Goal: Information Seeking & Learning: Learn about a topic

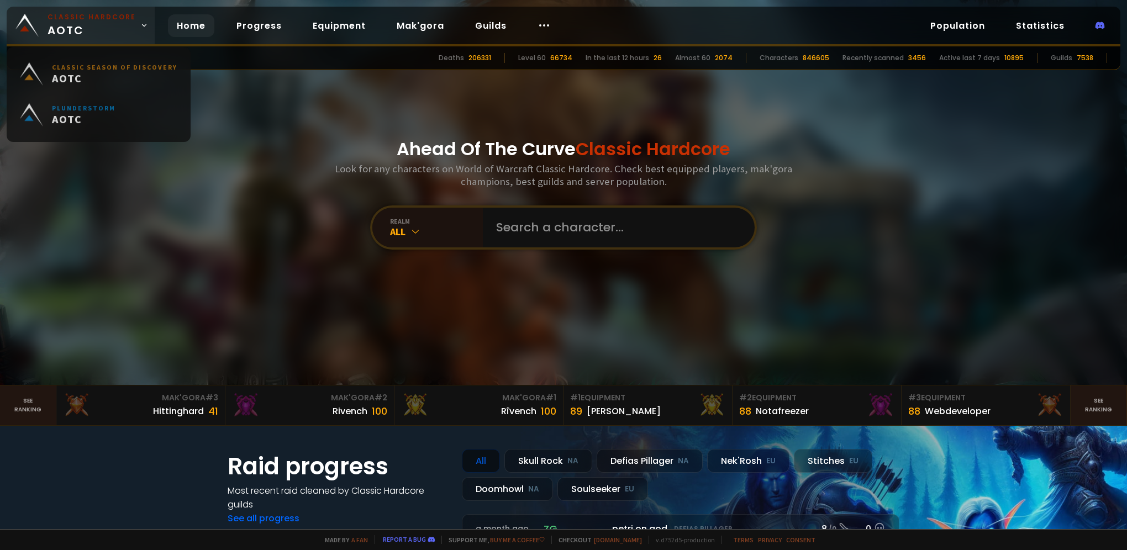
click at [123, 25] on span "Classic Hardcore AOTC" at bounding box center [92, 25] width 88 height 27
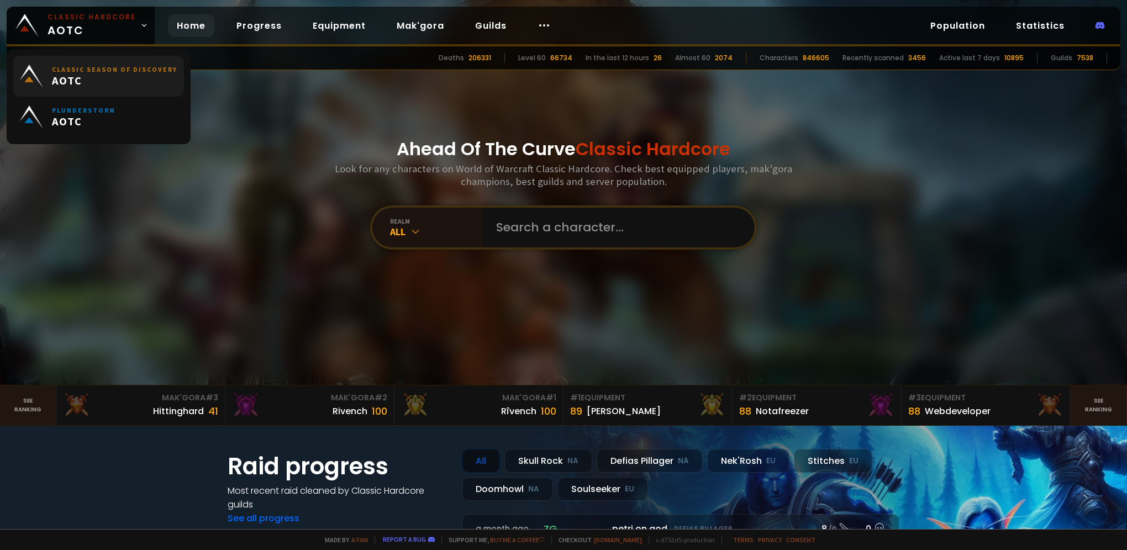
click at [123, 86] on span "AOTC" at bounding box center [114, 80] width 125 height 14
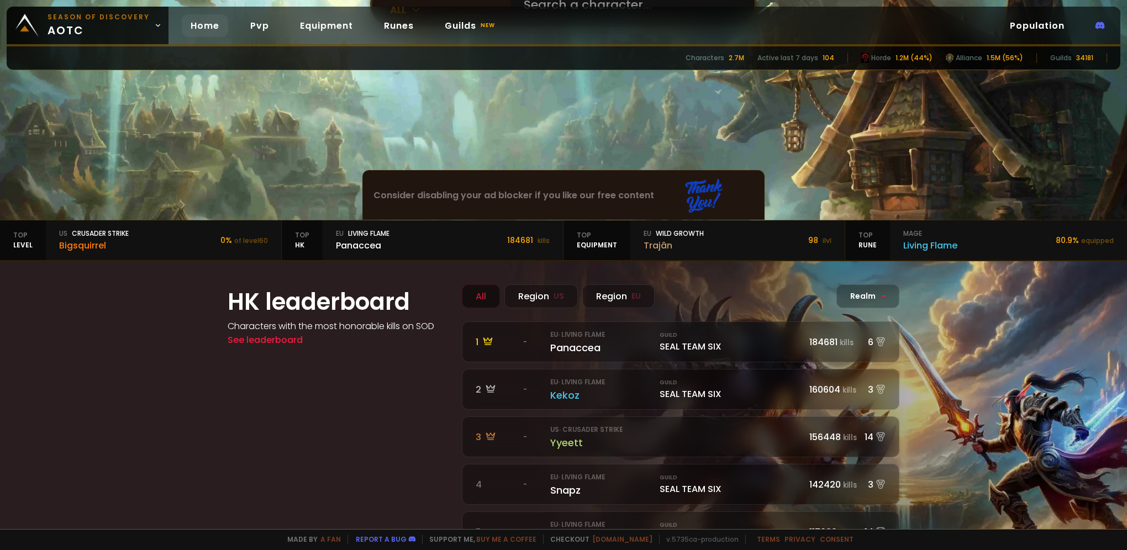
scroll to position [111, 0]
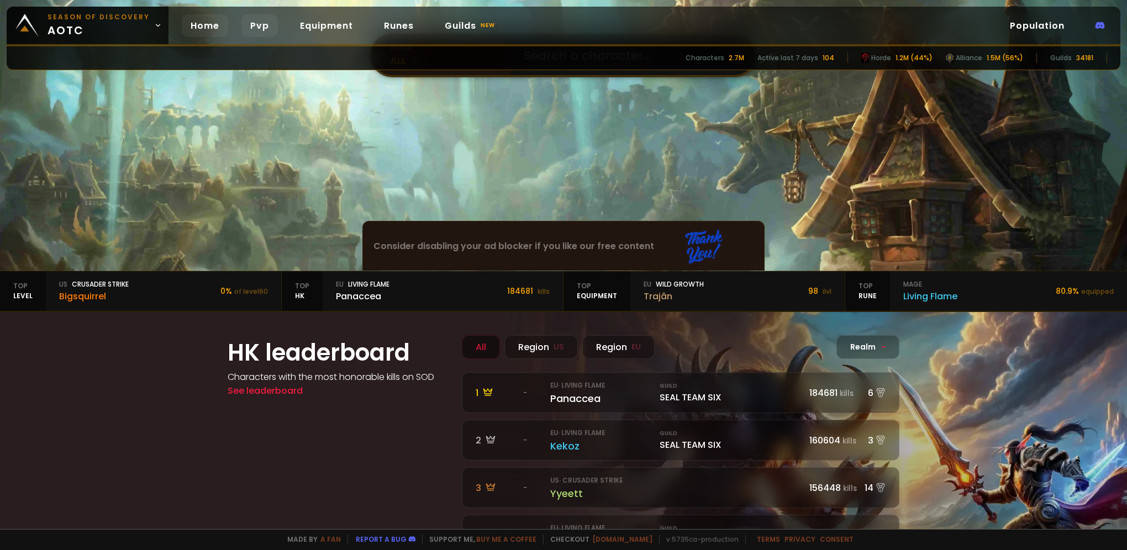
click at [256, 20] on link "Pvp" at bounding box center [259, 25] width 36 height 23
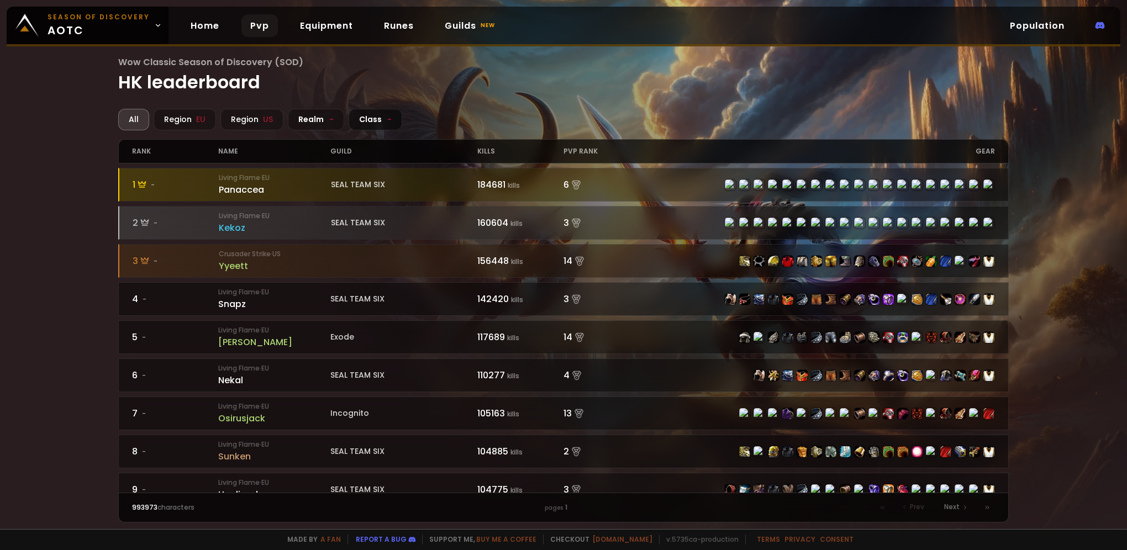
click at [380, 114] on div "Class -" at bounding box center [376, 120] width 54 height 22
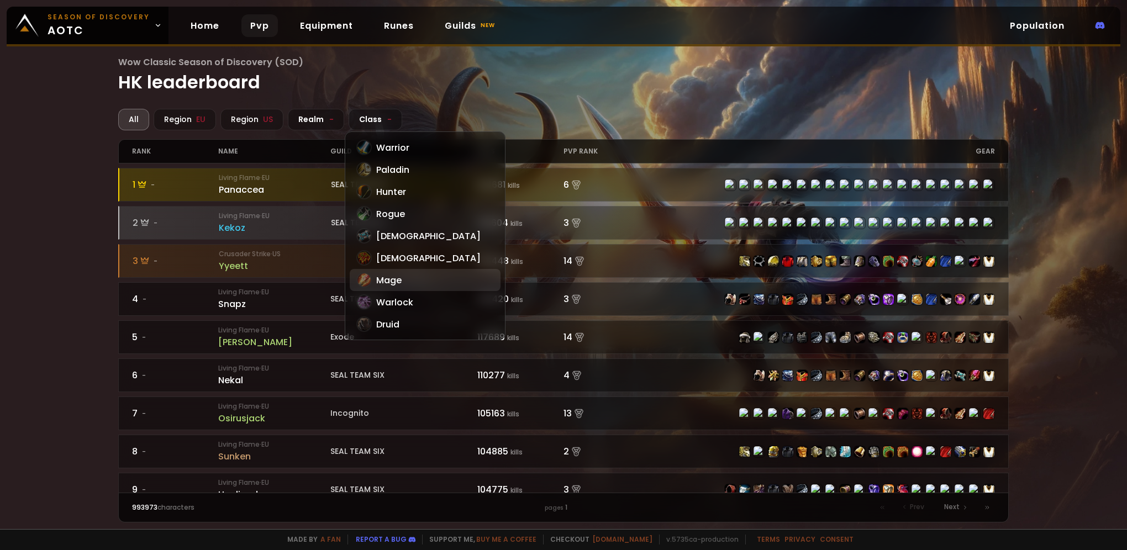
click at [398, 276] on div "Mage" at bounding box center [425, 280] width 151 height 22
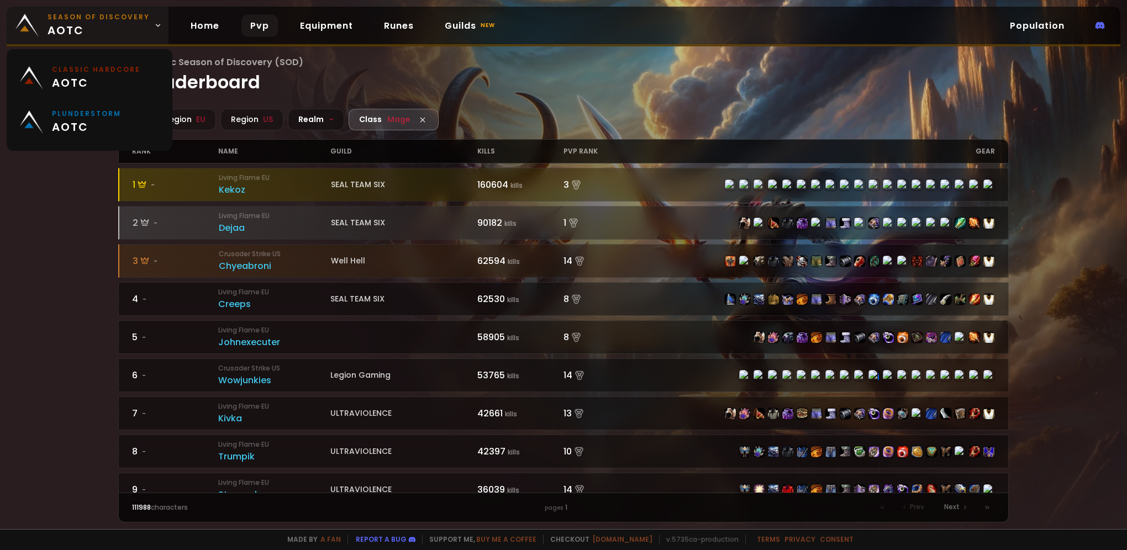
click at [102, 19] on small "Season of Discovery" at bounding box center [99, 17] width 102 height 10
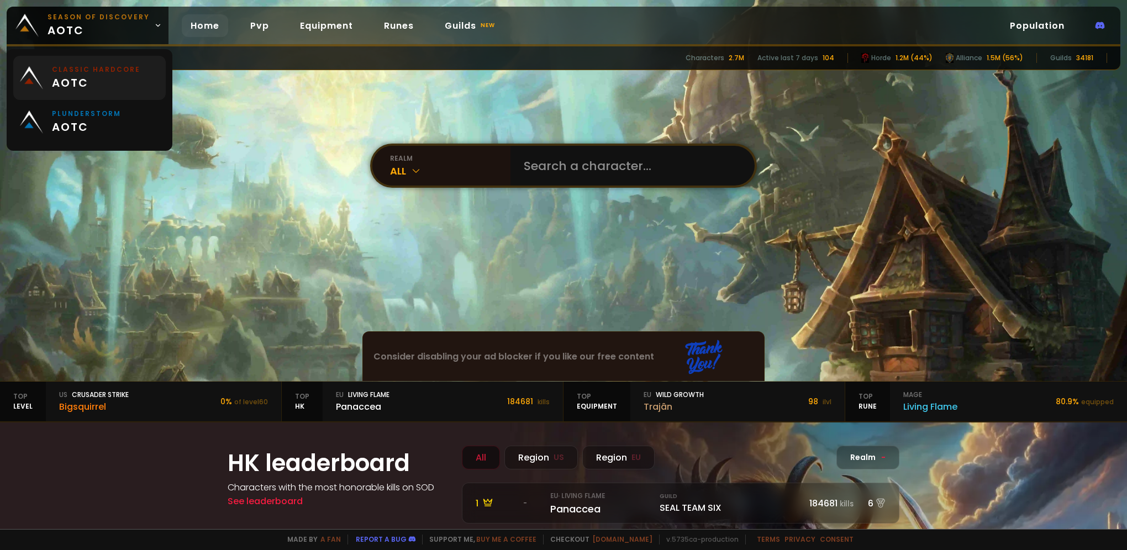
click at [108, 91] on span "aotc" at bounding box center [96, 83] width 88 height 17
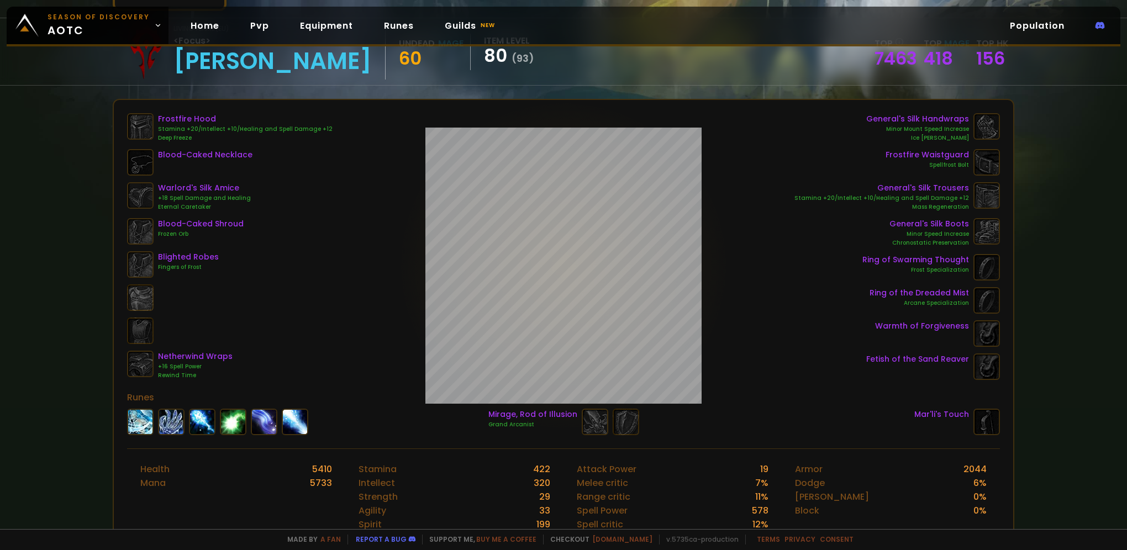
scroll to position [111, 0]
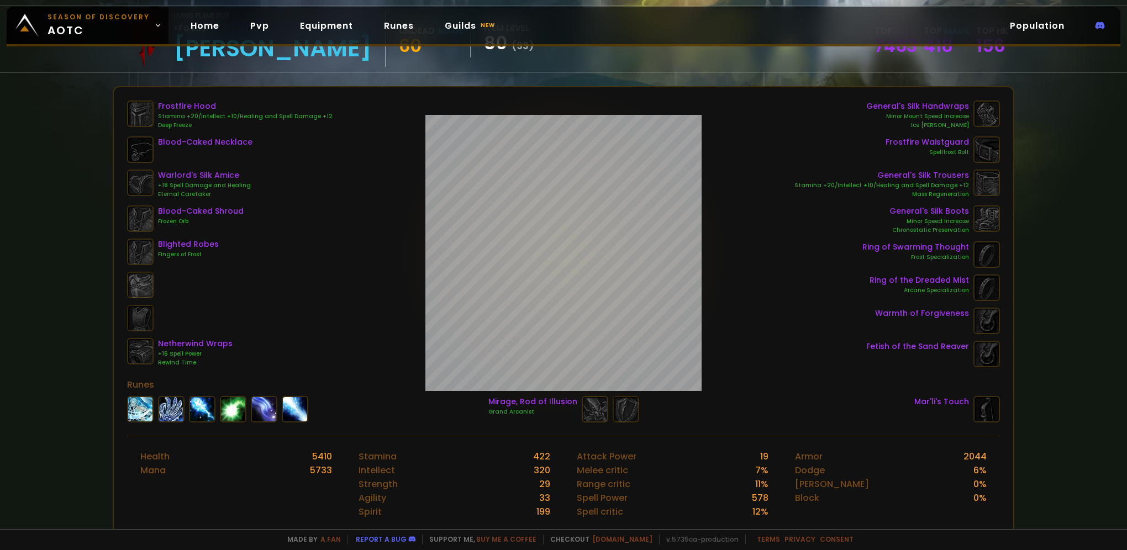
click at [391, 210] on div "Frostfire Hood Stamina +20/Intellect +10/Healing and Spell Damage +12 Deep Free…" at bounding box center [564, 309] width 902 height 447
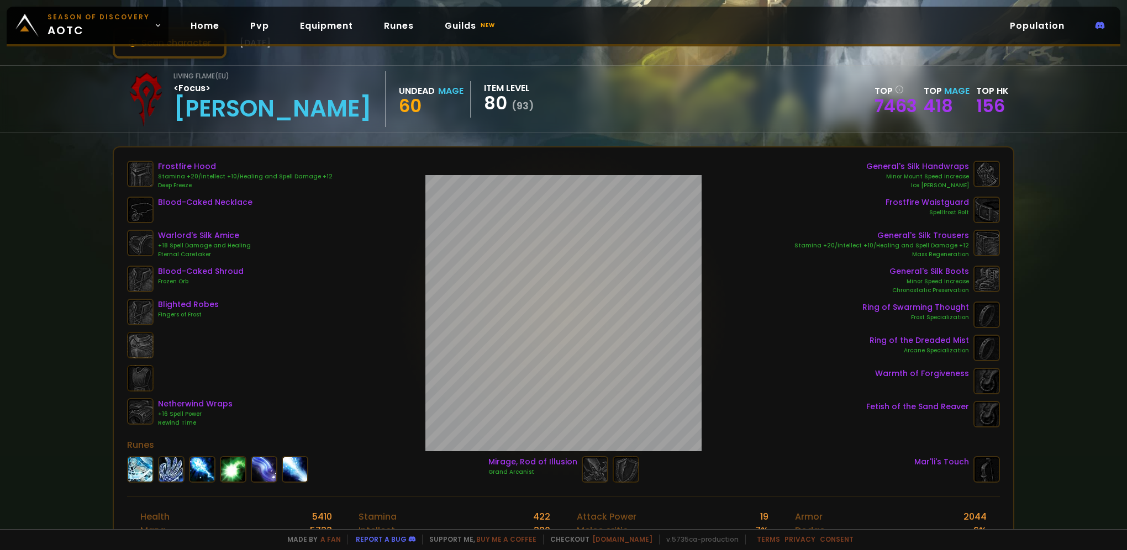
scroll to position [0, 0]
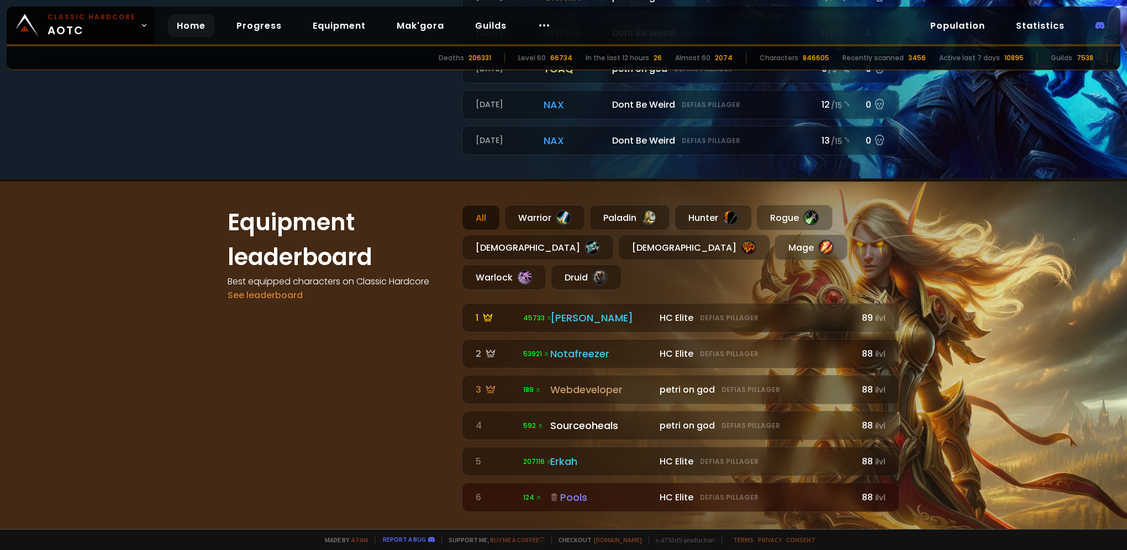
scroll to position [608, 0]
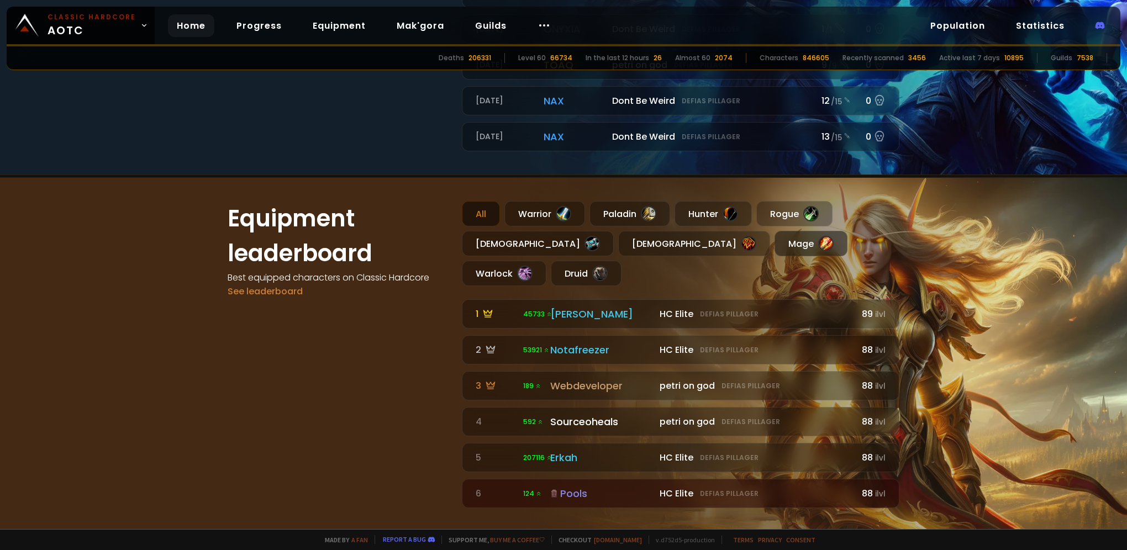
click at [775, 238] on div "Mage" at bounding box center [811, 243] width 73 height 25
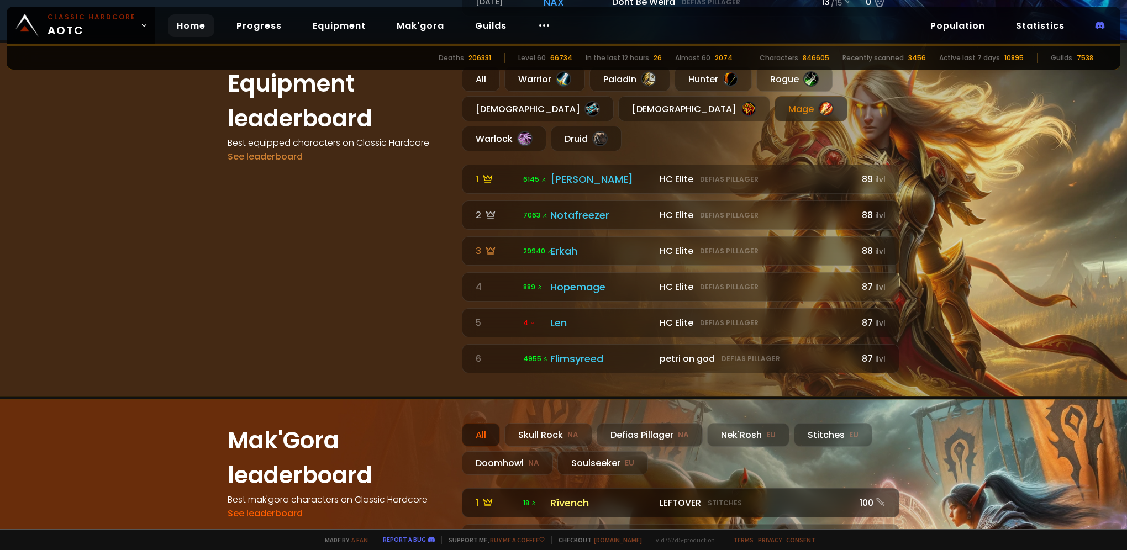
scroll to position [663, 0]
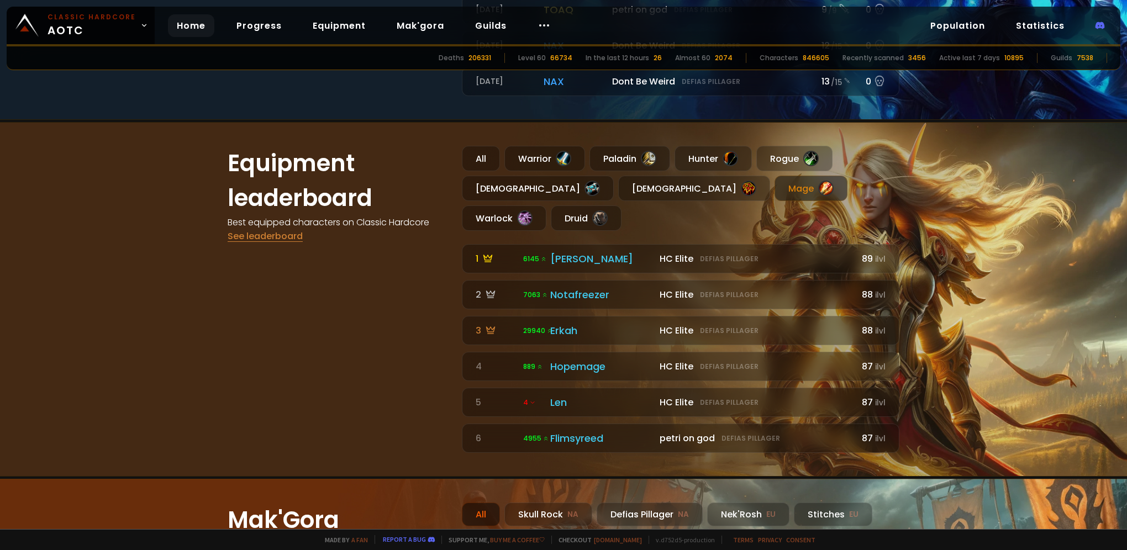
click at [271, 233] on link "See leaderboard" at bounding box center [265, 236] width 75 height 13
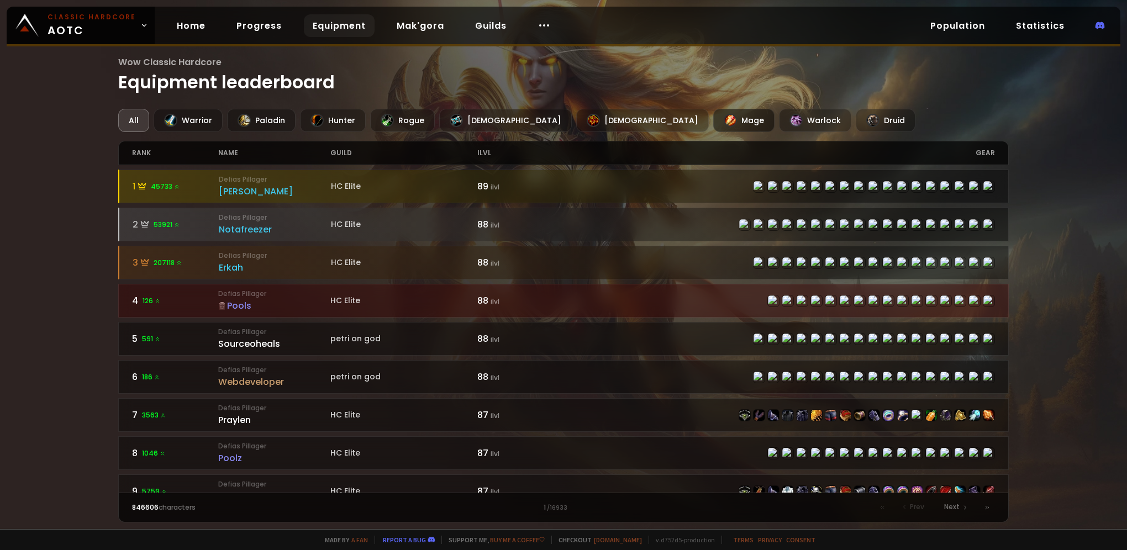
click at [713, 122] on div "Mage" at bounding box center [743, 120] width 61 height 23
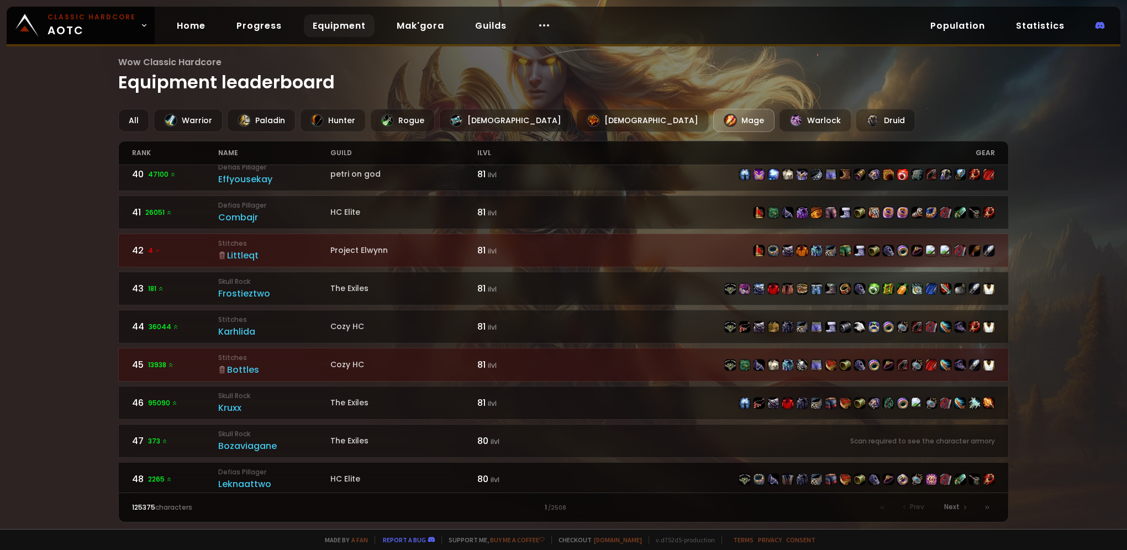
scroll to position [1554, 0]
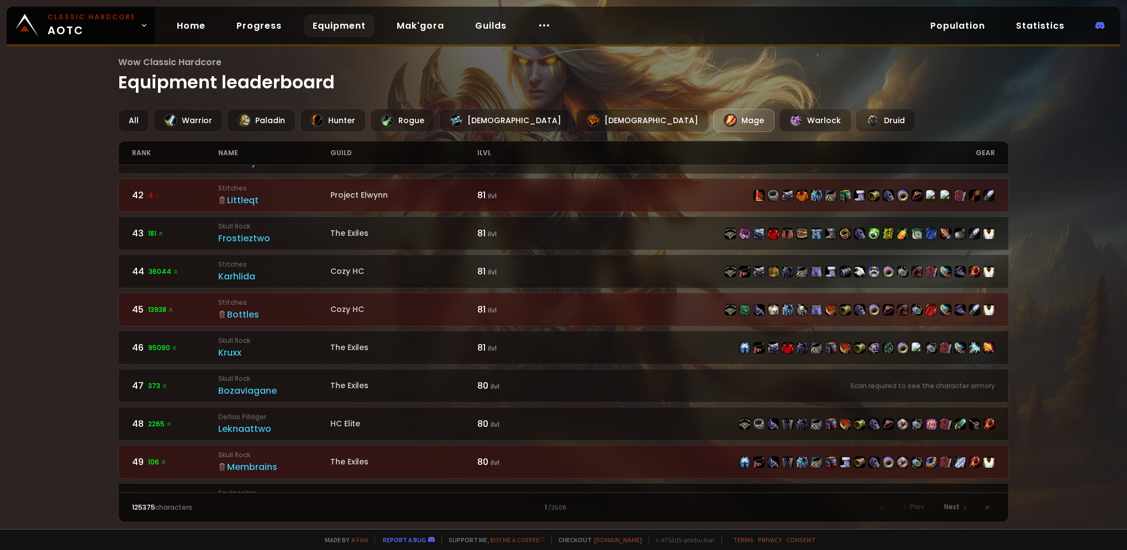
click at [354, 495] on div "Soul of Iron" at bounding box center [403, 501] width 147 height 12
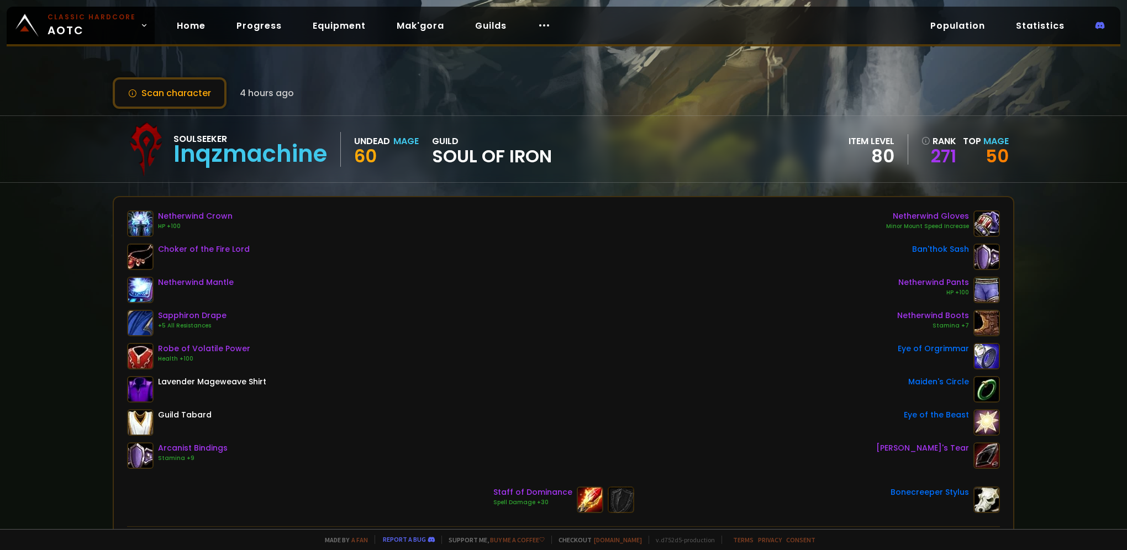
click at [454, 155] on span "Soul of Iron" at bounding box center [492, 156] width 120 height 17
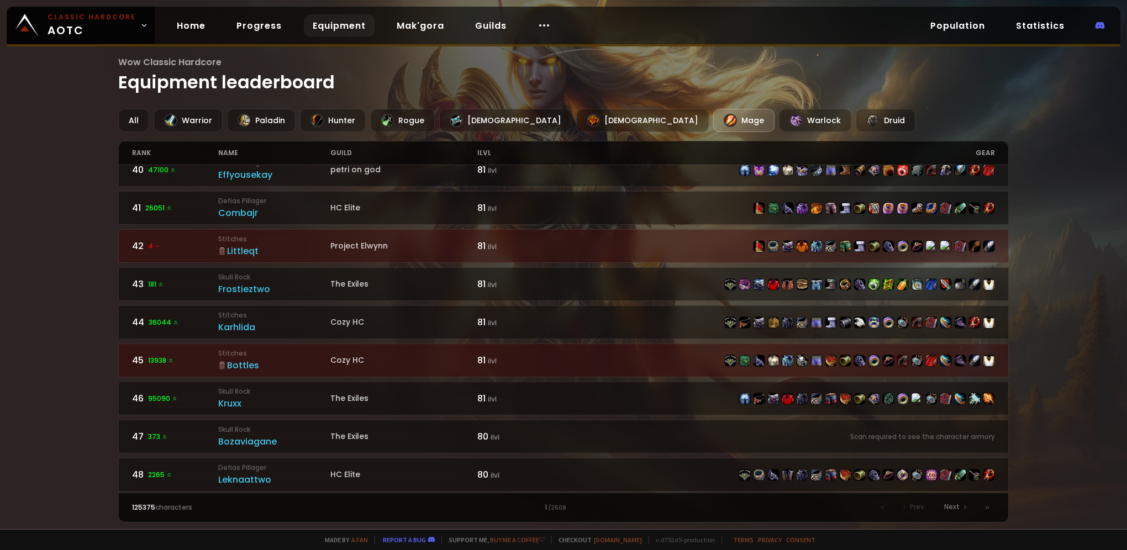
scroll to position [1554, 0]
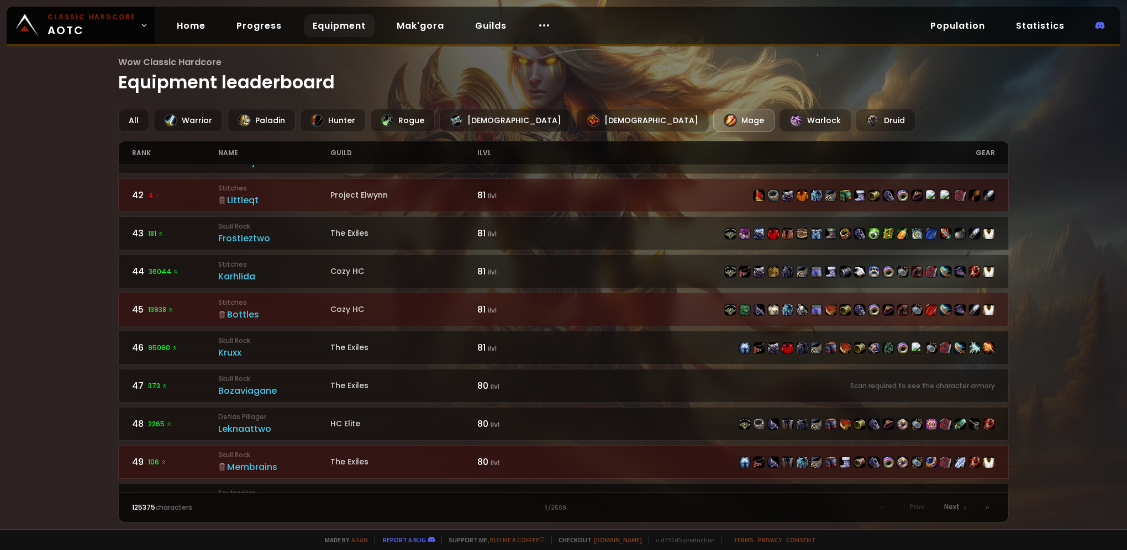
click at [341, 495] on div "Soul of Iron" at bounding box center [403, 501] width 147 height 12
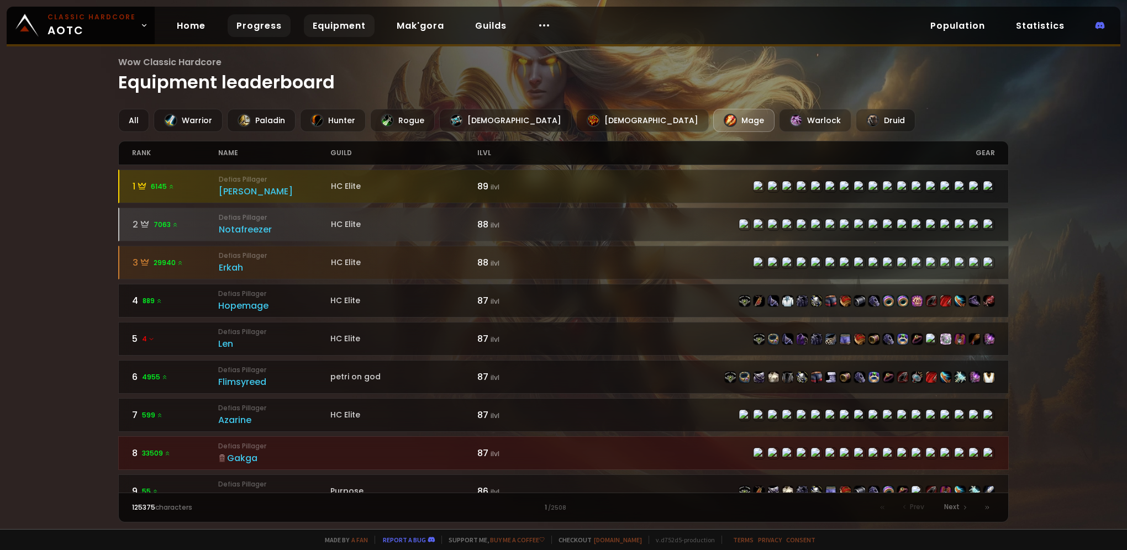
click at [244, 27] on link "Progress" at bounding box center [259, 25] width 63 height 23
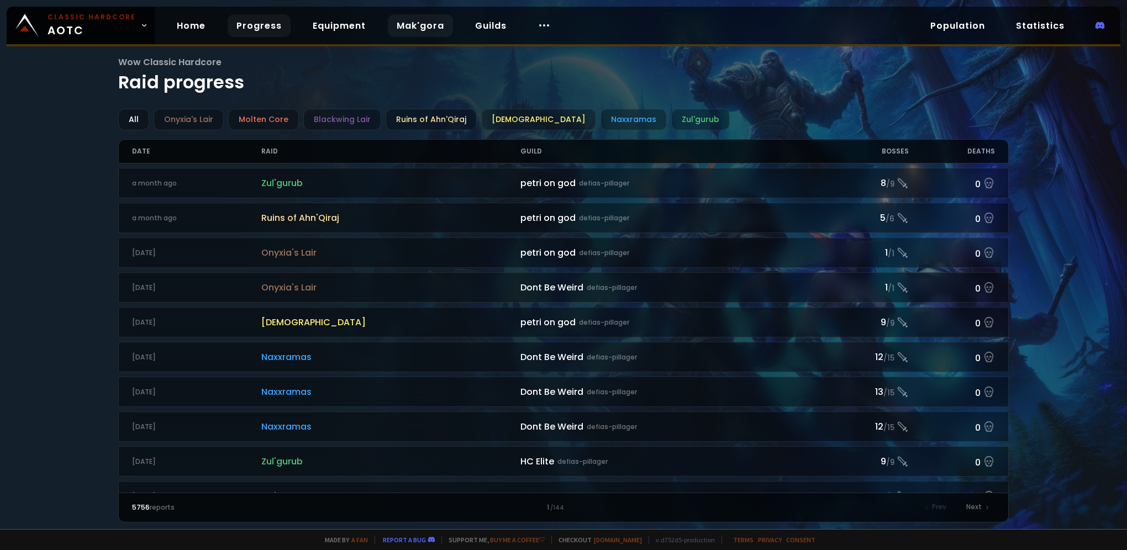
click at [429, 22] on link "Mak'gora" at bounding box center [420, 25] width 65 height 23
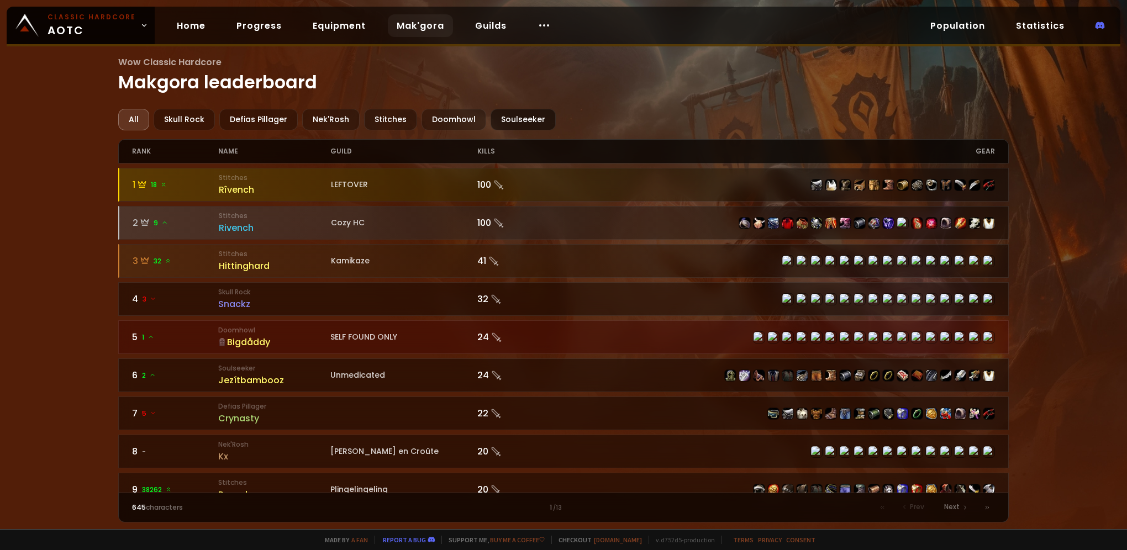
click at [501, 117] on div "Soulseeker" at bounding box center [523, 120] width 65 height 22
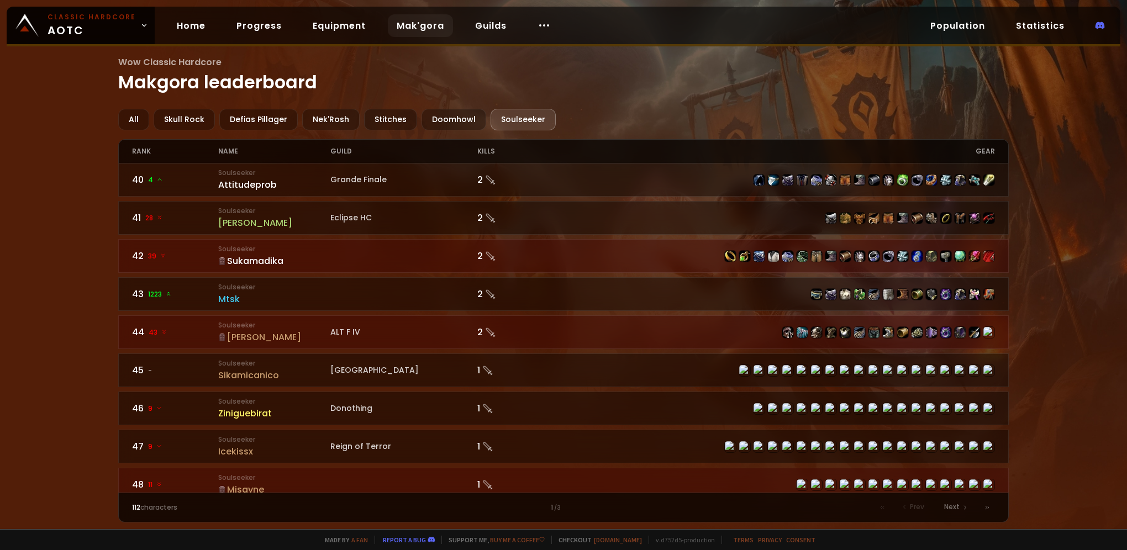
scroll to position [1553, 0]
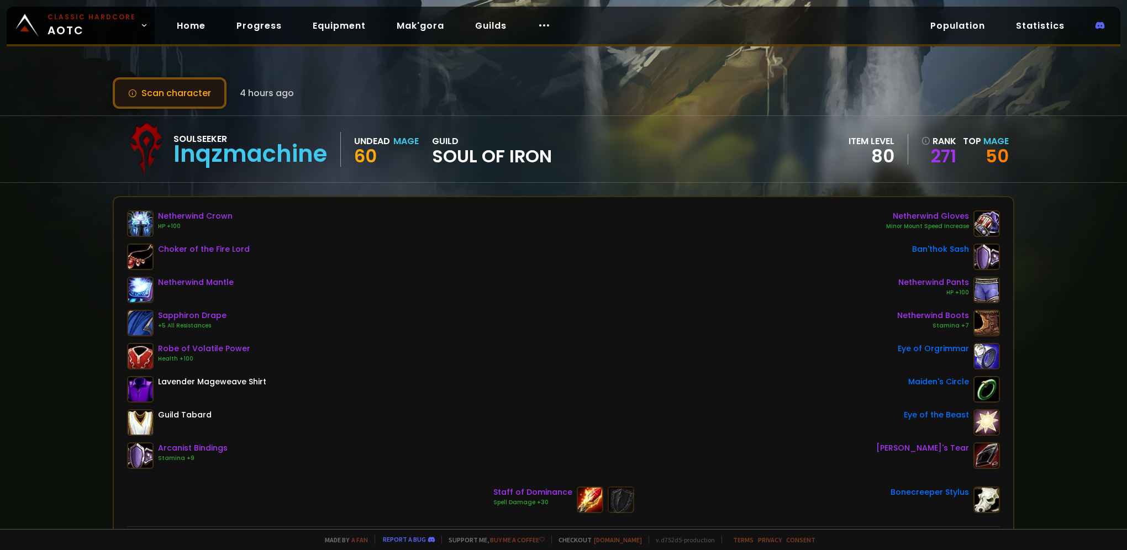
click at [196, 87] on button "Scan character" at bounding box center [170, 92] width 114 height 31
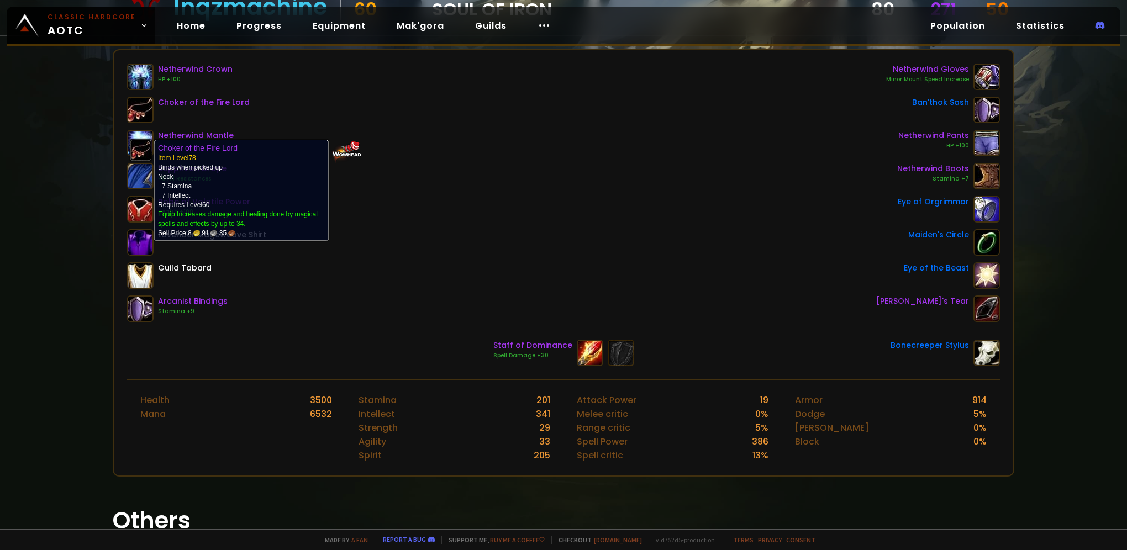
scroll to position [265, 0]
